Goal: Book appointment/travel/reservation

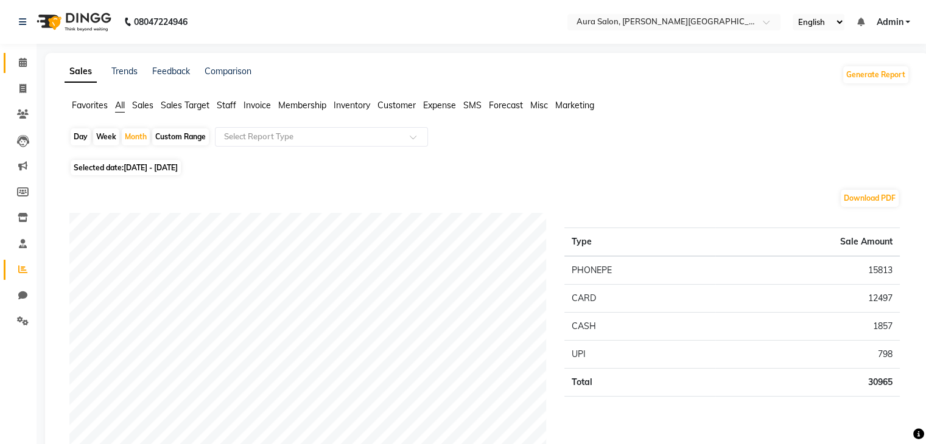
drag, startPoint x: 0, startPoint y: 0, endPoint x: 24, endPoint y: 70, distance: 74.1
click at [24, 70] on link "Calendar" at bounding box center [18, 63] width 29 height 20
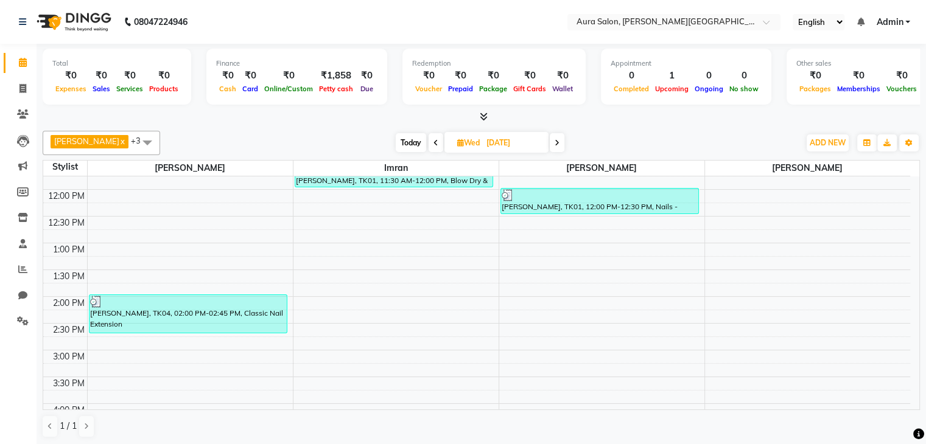
scroll to position [38, 0]
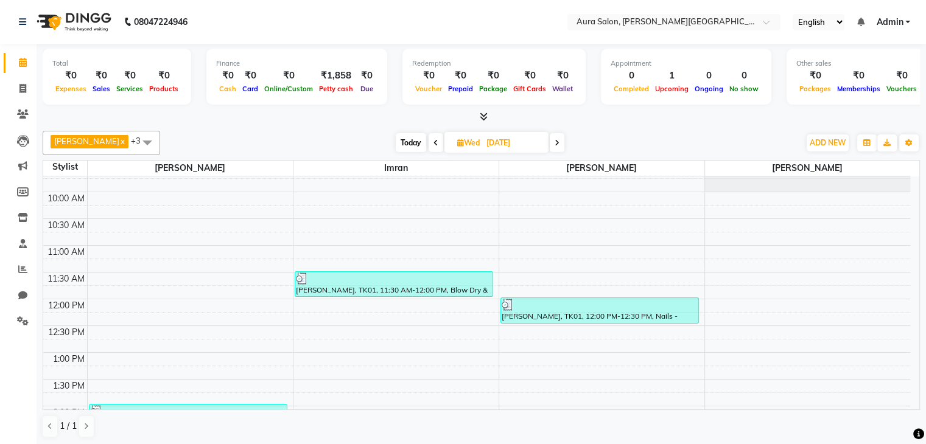
click at [407, 142] on span "Today" at bounding box center [411, 142] width 30 height 19
type input "[DATE]"
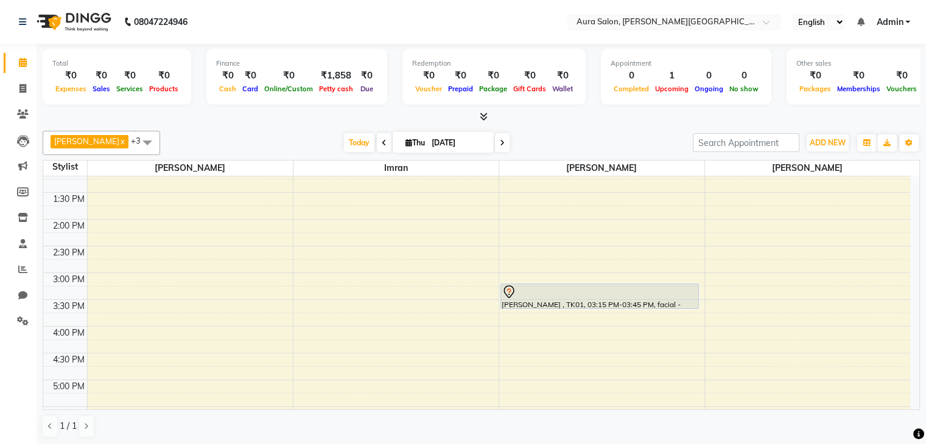
scroll to position [229, 0]
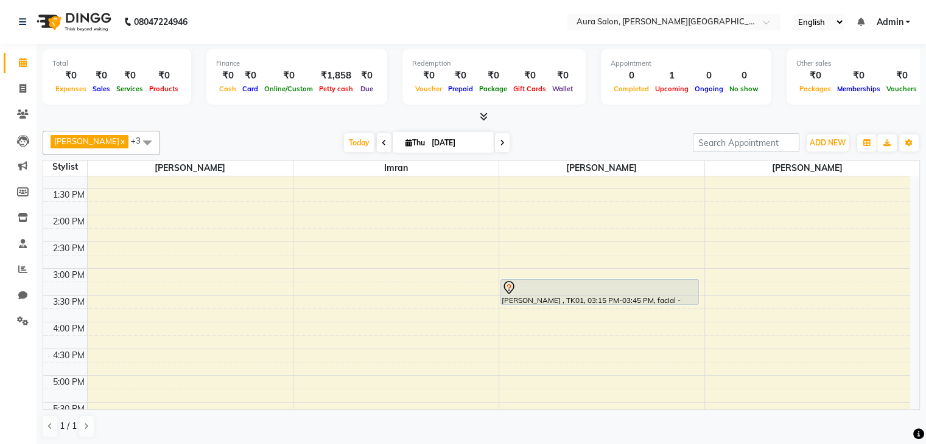
click at [142, 220] on div "9:00 AM 9:30 AM 10:00 AM 10:30 AM 11:00 AM 11:30 AM 12:00 PM 12:30 PM 1:00 PM 1…" at bounding box center [476, 269] width 867 height 642
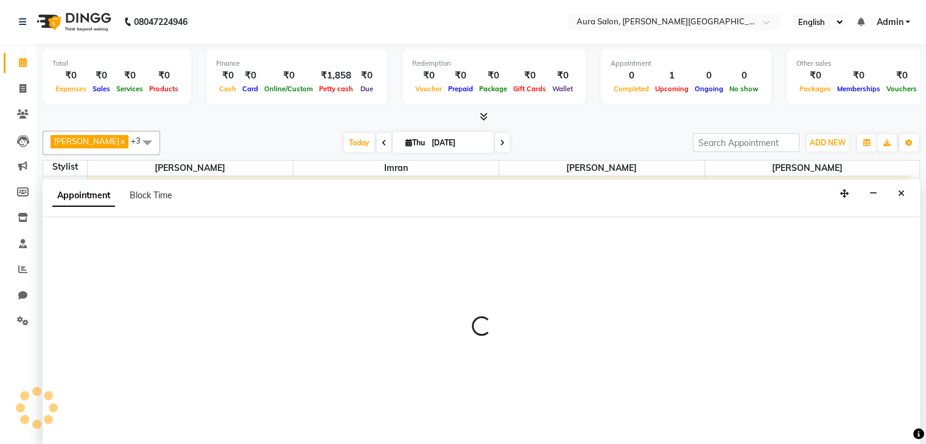
scroll to position [1, 0]
select select "66359"
select select "tentative"
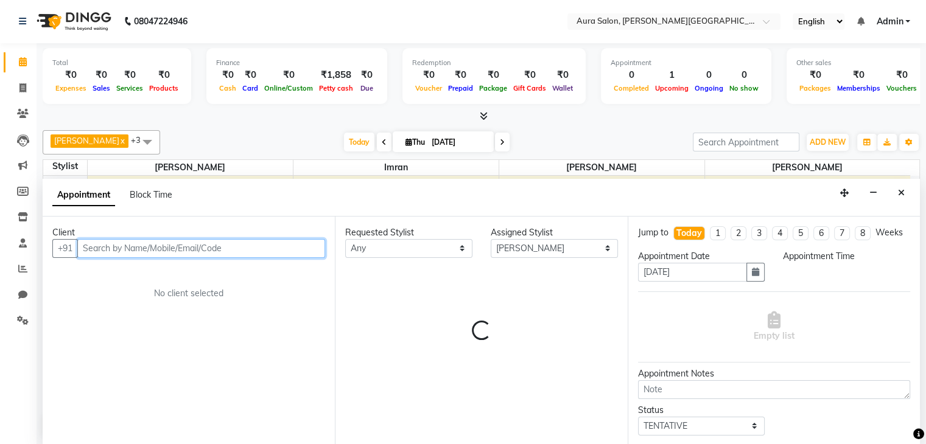
select select "840"
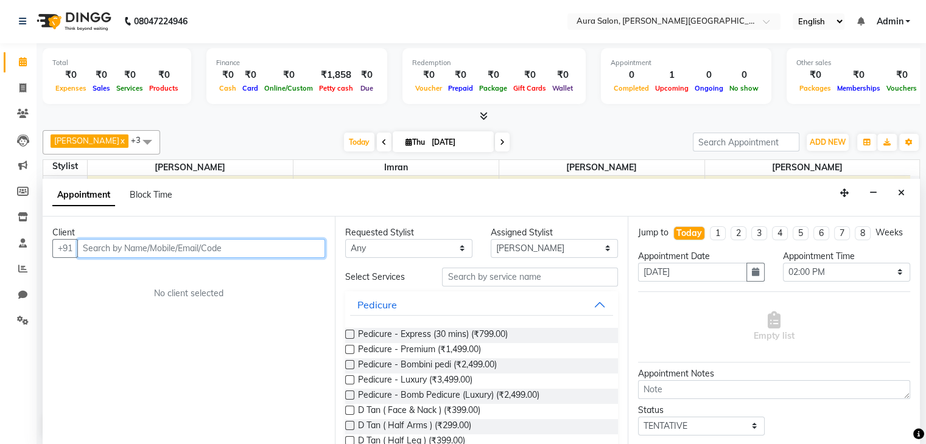
click at [138, 242] on input "text" at bounding box center [201, 248] width 248 height 19
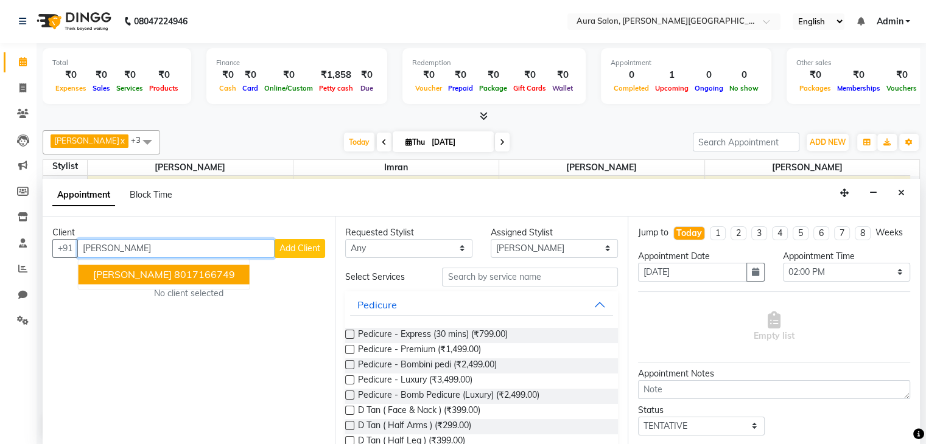
click at [138, 276] on span "[PERSON_NAME]" at bounding box center [132, 275] width 79 height 12
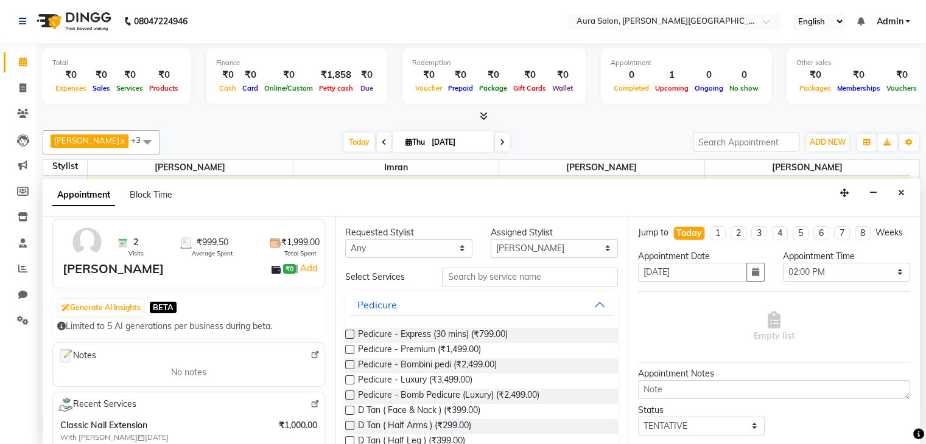
scroll to position [122, 0]
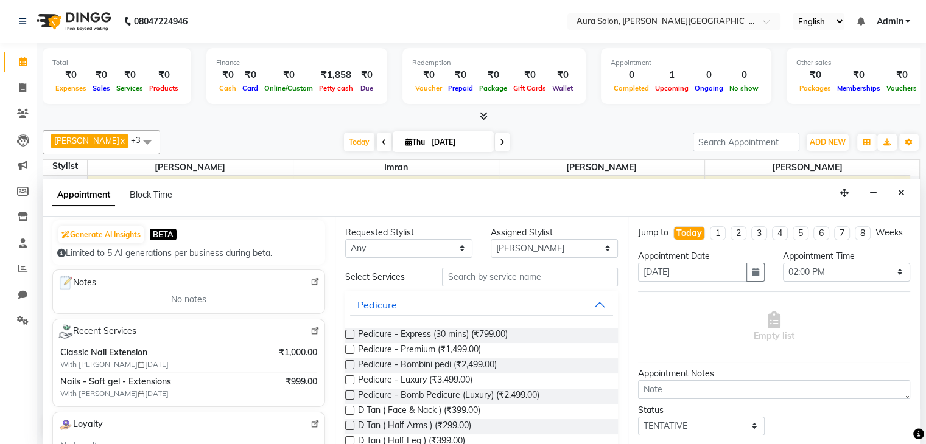
type input "8017166749"
click at [507, 272] on input "text" at bounding box center [529, 277] width 175 height 19
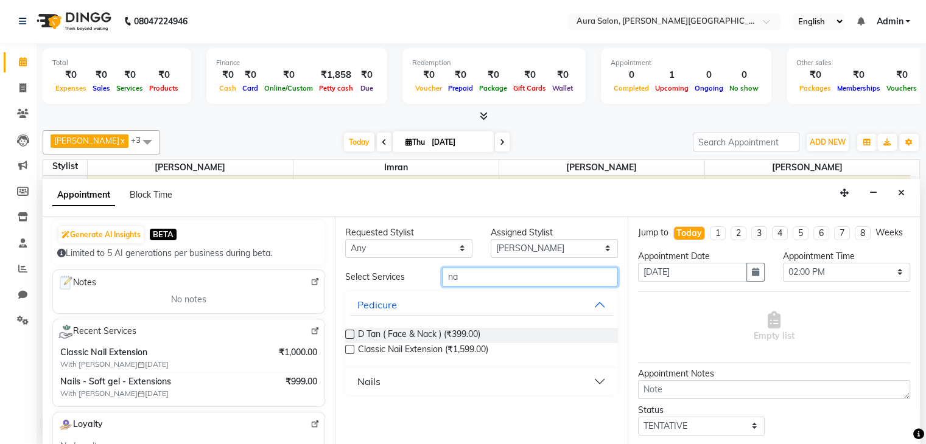
type input "na"
click at [550, 350] on div "Classic Nail Extension (₹1,599.00)" at bounding box center [481, 350] width 272 height 15
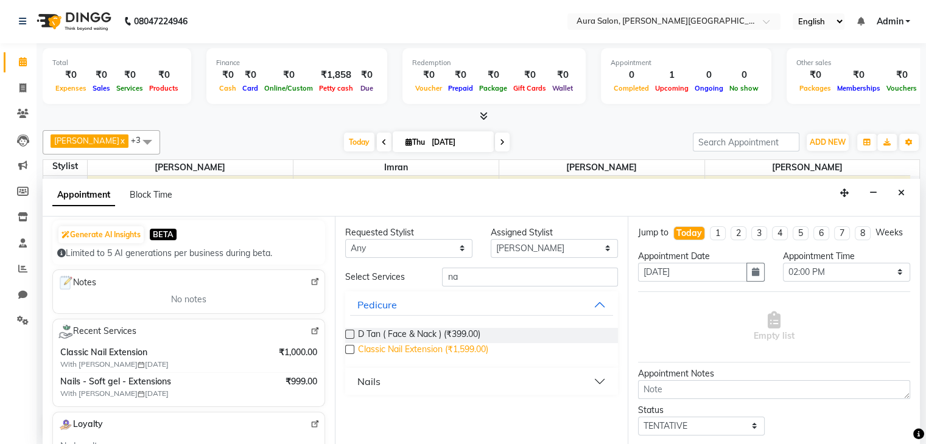
click at [358, 346] on span "Classic Nail Extension (₹1,599.00)" at bounding box center [423, 350] width 130 height 15
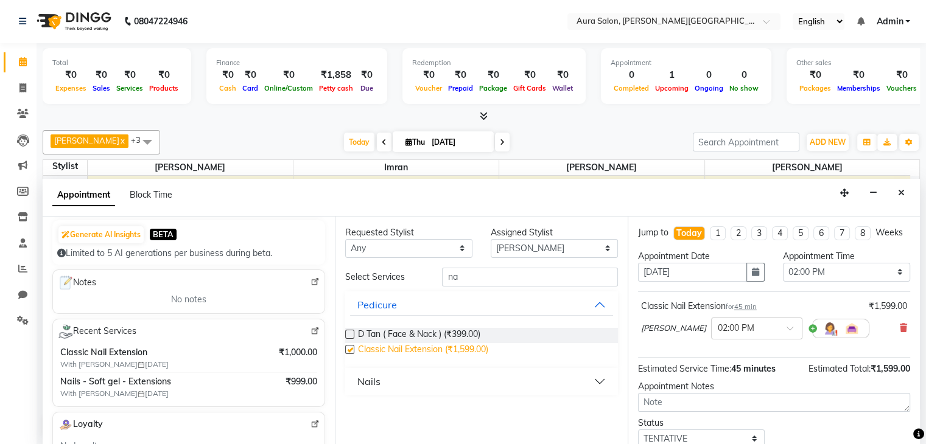
checkbox input "false"
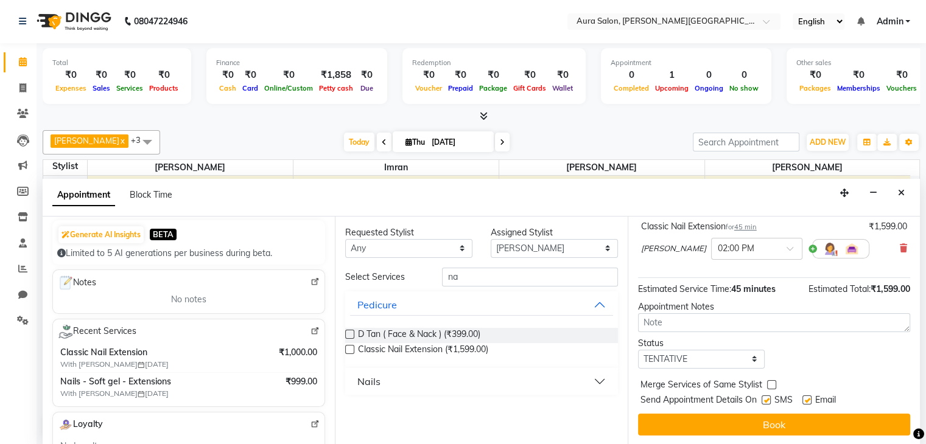
scroll to position [91, 0]
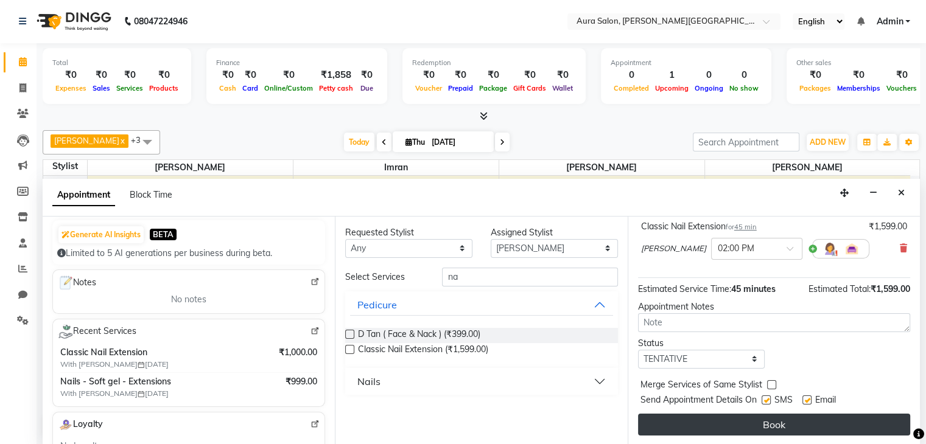
click at [725, 414] on button "Book" at bounding box center [774, 425] width 272 height 22
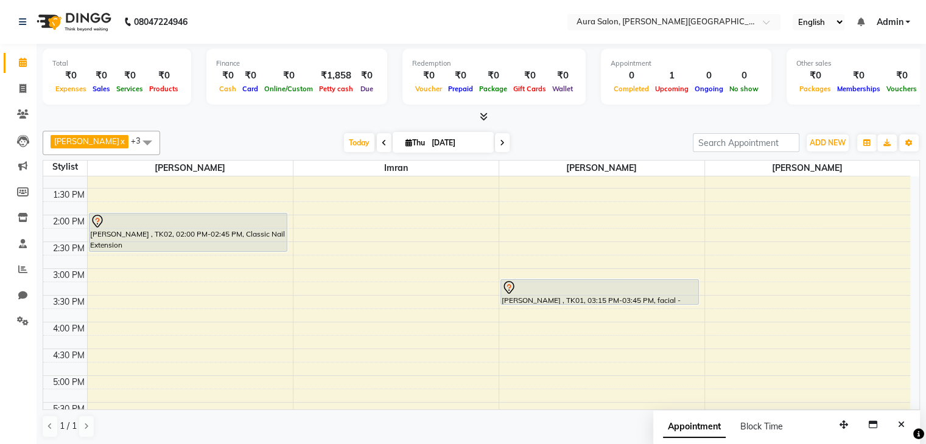
scroll to position [1, 0]
